Goal: Entertainment & Leisure: Consume media (video, audio)

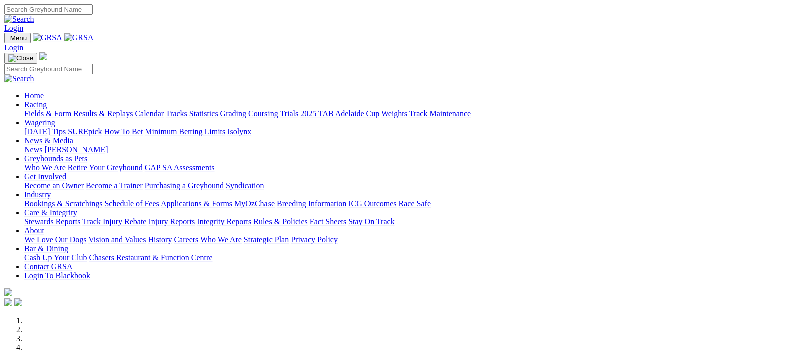
click at [94, 37] on img at bounding box center [79, 37] width 30 height 9
click at [122, 109] on link "Results & Replays" at bounding box center [103, 113] width 60 height 9
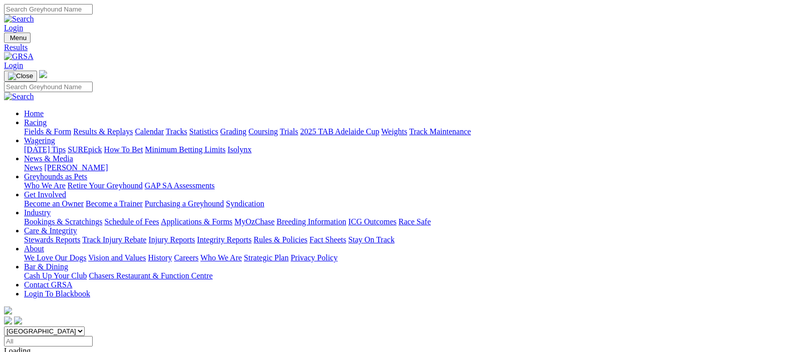
drag, startPoint x: 476, startPoint y: 136, endPoint x: 509, endPoint y: 141, distance: 33.4
type input "Today, 15 Aug 2025"
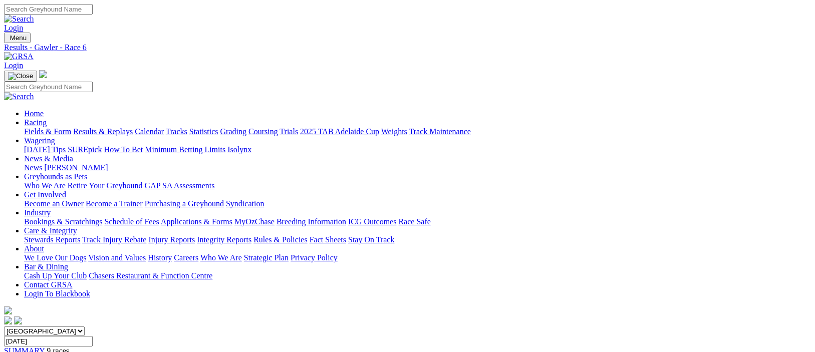
drag, startPoint x: 487, startPoint y: 76, endPoint x: 639, endPoint y: 224, distance: 212.5
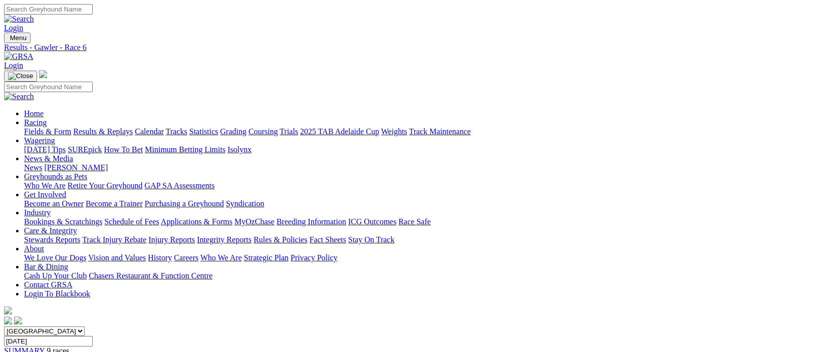
drag, startPoint x: 407, startPoint y: 67, endPoint x: 489, endPoint y: 75, distance: 82.0
